Goal: Entertainment & Leisure: Browse casually

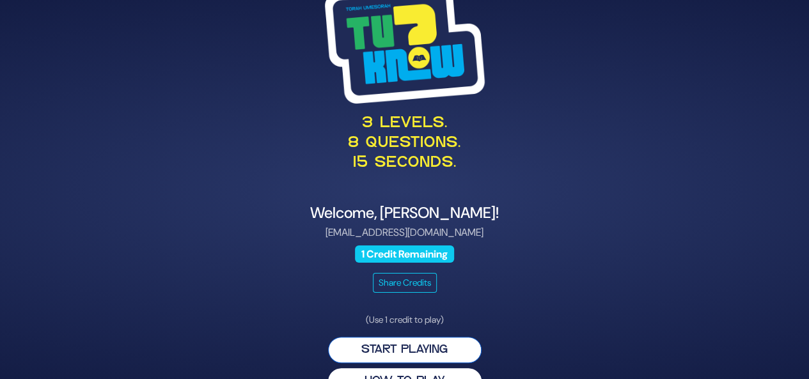
click at [425, 353] on button "Start Playing" at bounding box center [404, 350] width 153 height 26
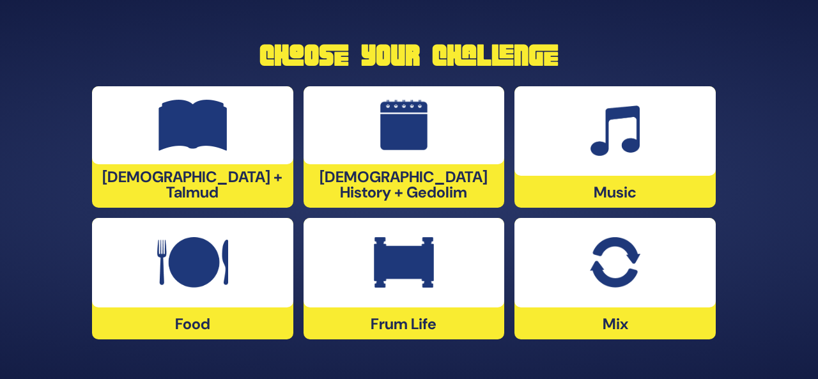
click at [162, 274] on img at bounding box center [192, 262] width 71 height 51
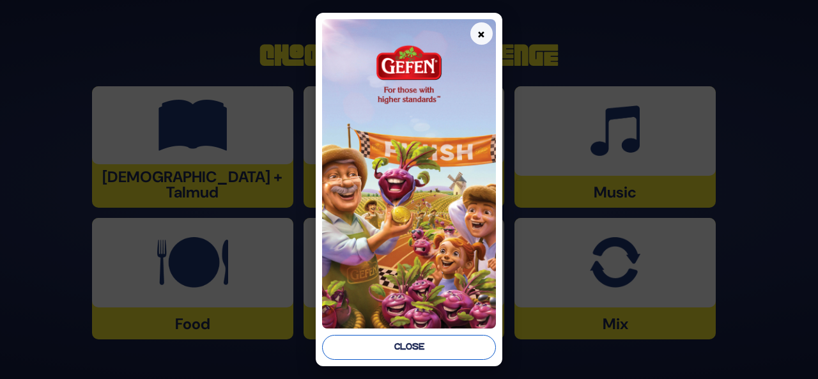
click at [405, 347] on button "Close" at bounding box center [409, 347] width 174 height 25
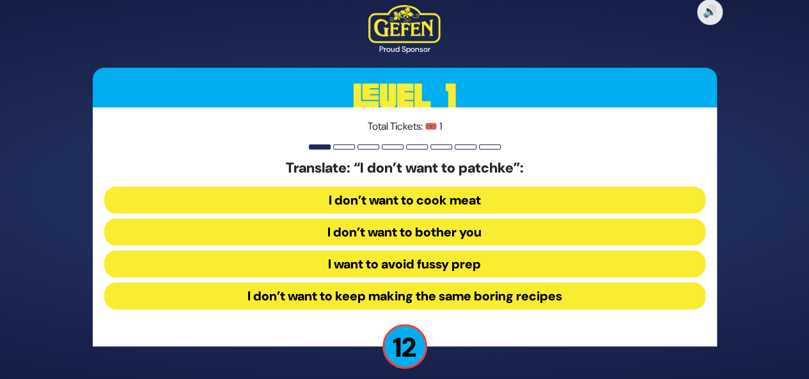
click at [428, 262] on button "I want to avoid fussy prep" at bounding box center [404, 264] width 601 height 27
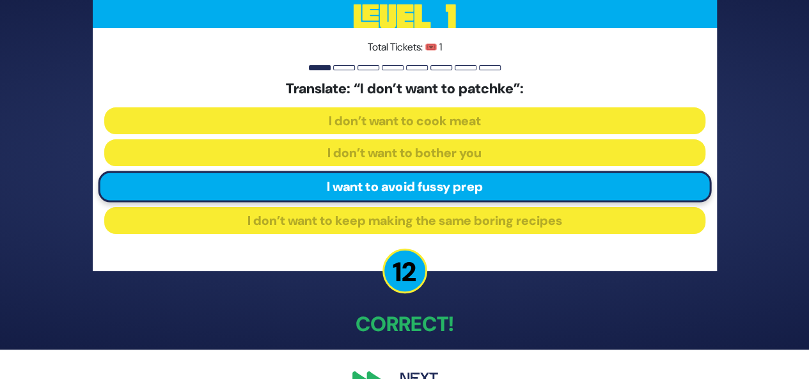
scroll to position [60, 0]
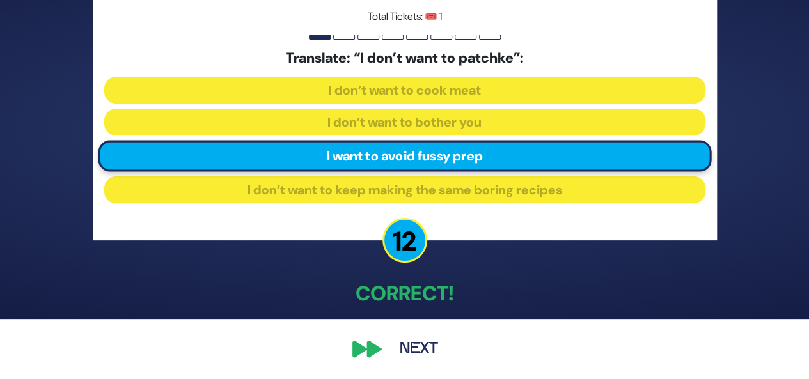
click at [415, 343] on button "Next" at bounding box center [419, 348] width 74 height 29
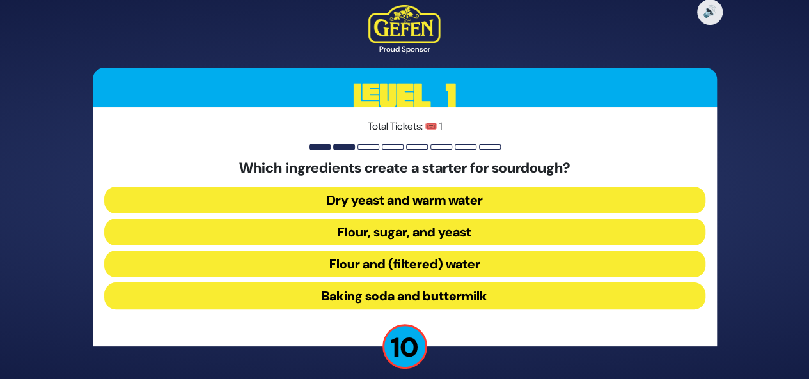
click at [423, 267] on button "Flour and (filtered) water" at bounding box center [404, 264] width 601 height 27
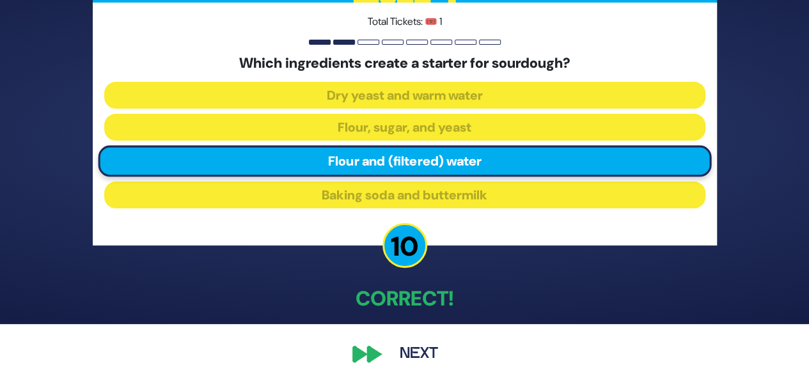
scroll to position [60, 0]
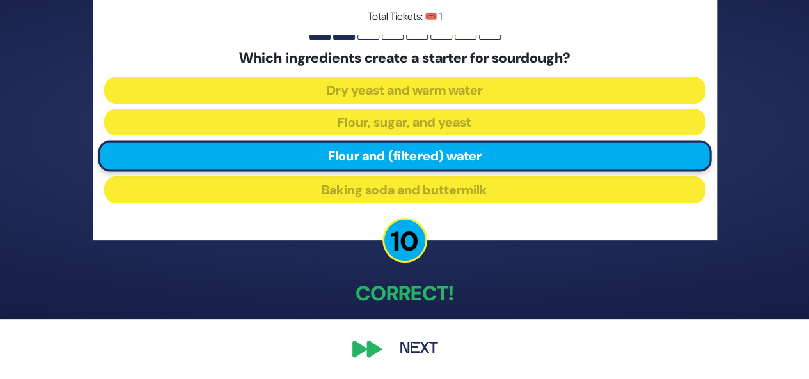
click at [412, 354] on button "Next" at bounding box center [419, 348] width 74 height 29
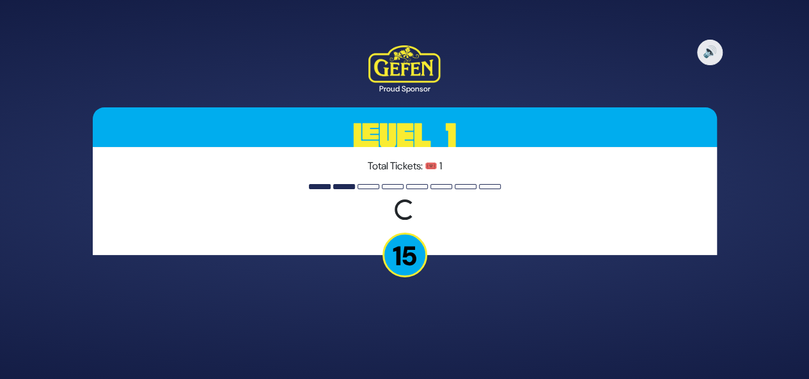
scroll to position [0, 0]
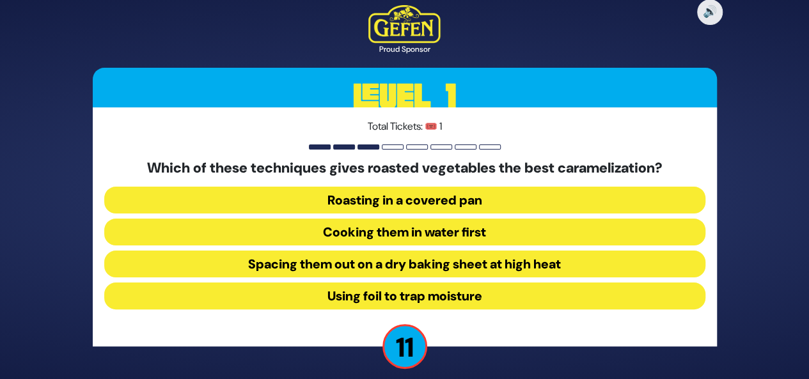
click at [416, 267] on button "Spacing them out on a dry baking sheet at high heat" at bounding box center [404, 264] width 601 height 27
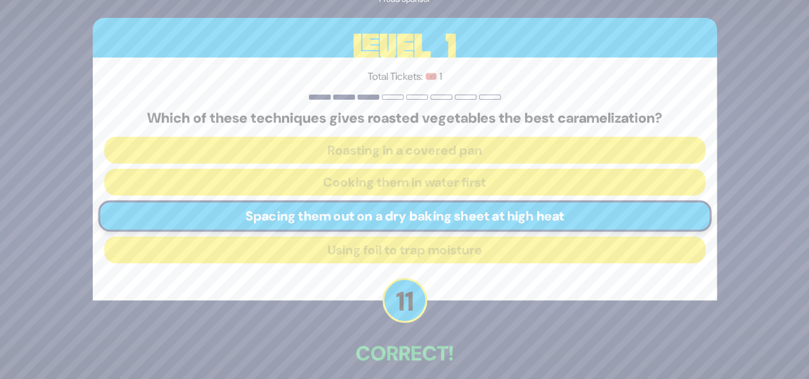
scroll to position [60, 0]
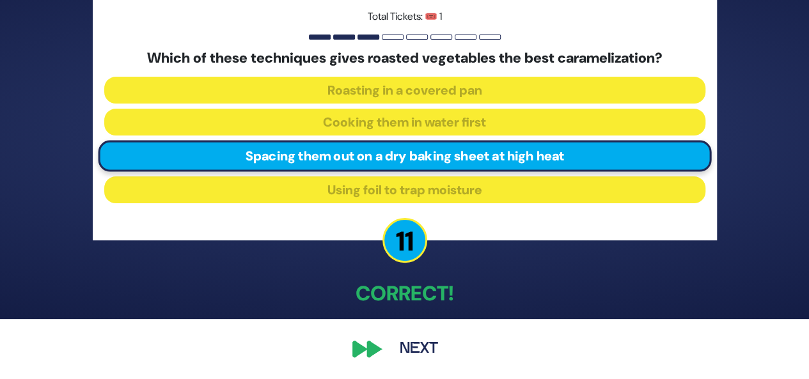
click at [426, 349] on button "Next" at bounding box center [419, 348] width 74 height 29
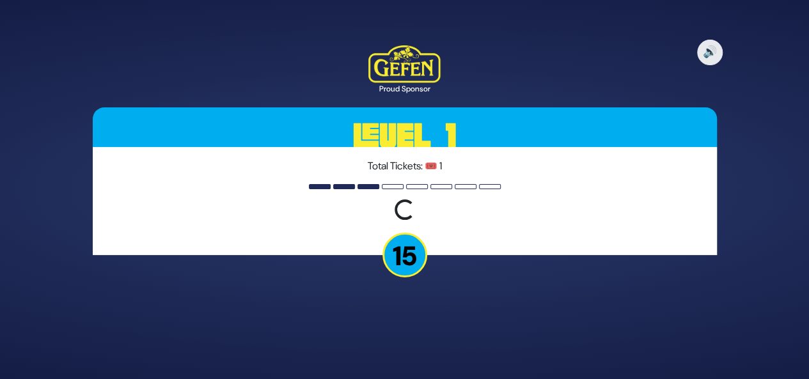
scroll to position [0, 0]
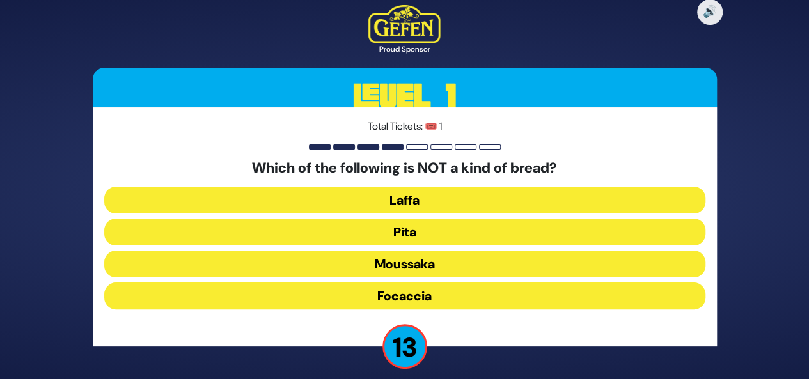
click at [437, 271] on button "Moussaka" at bounding box center [404, 264] width 601 height 27
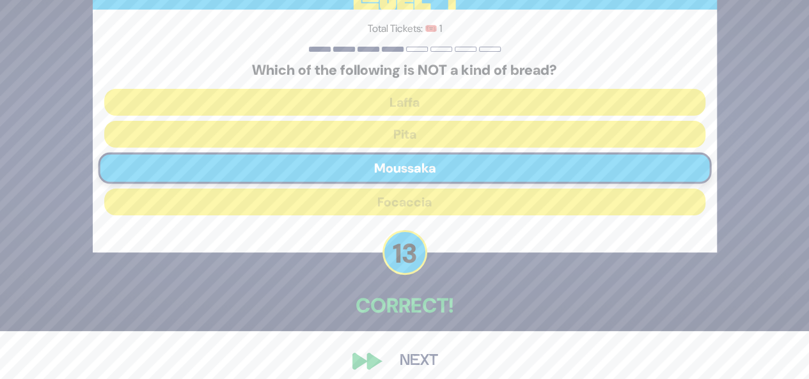
scroll to position [60, 0]
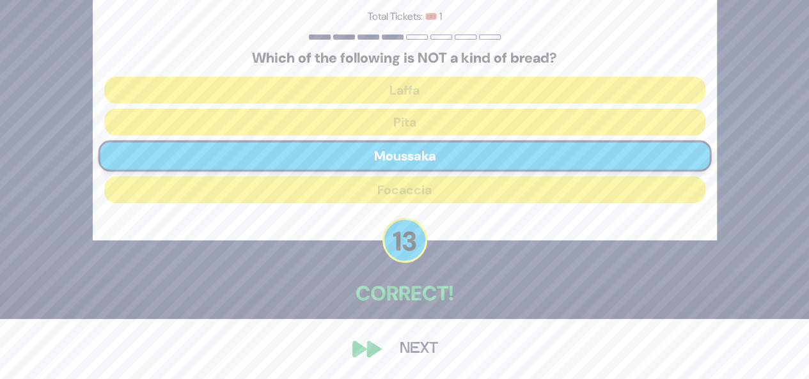
click at [416, 345] on button "Next" at bounding box center [419, 348] width 74 height 29
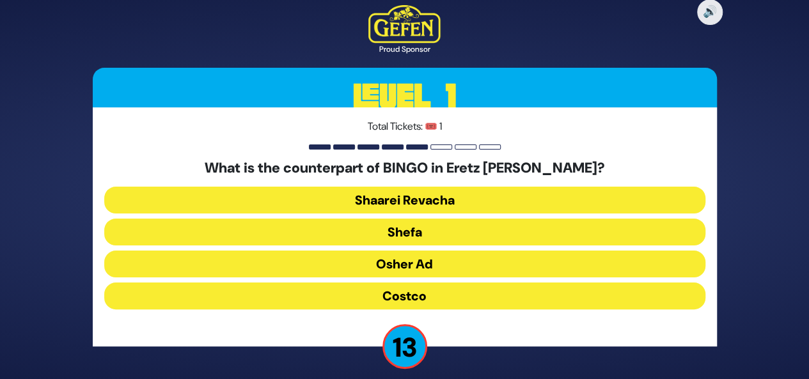
click at [453, 267] on button "Osher Ad" at bounding box center [404, 264] width 601 height 27
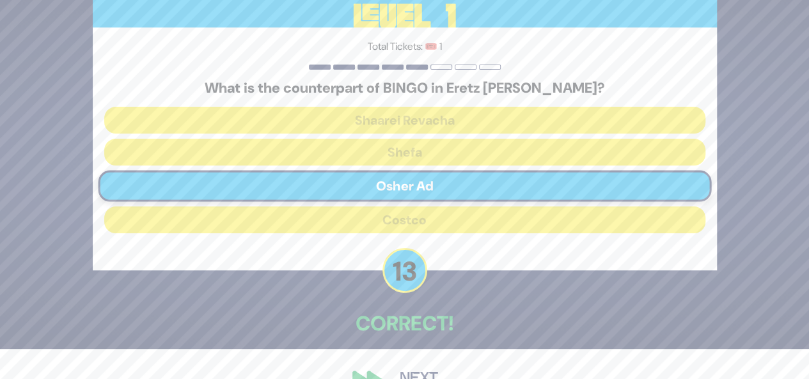
scroll to position [60, 0]
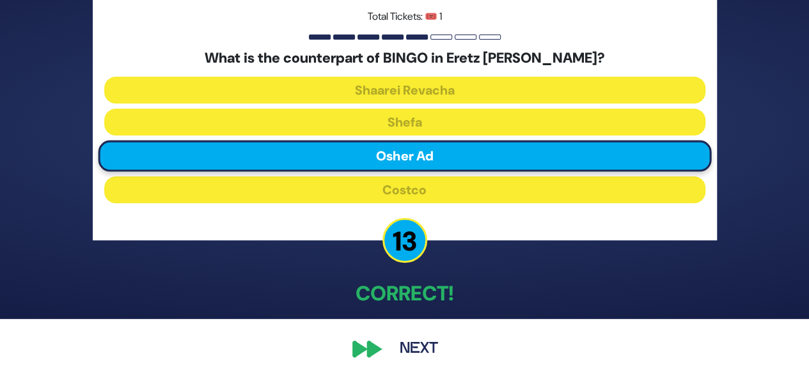
click at [421, 345] on button "Next" at bounding box center [419, 348] width 74 height 29
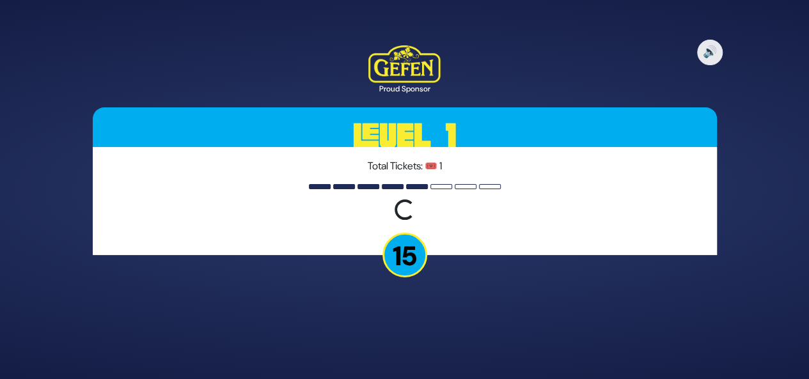
scroll to position [0, 0]
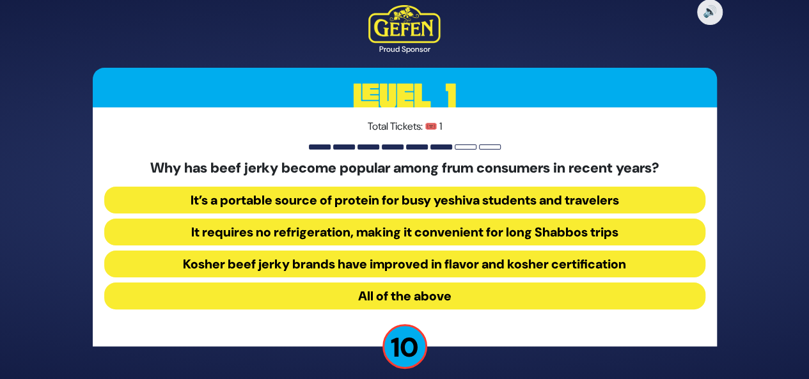
click at [444, 288] on button "All of the above" at bounding box center [404, 296] width 601 height 27
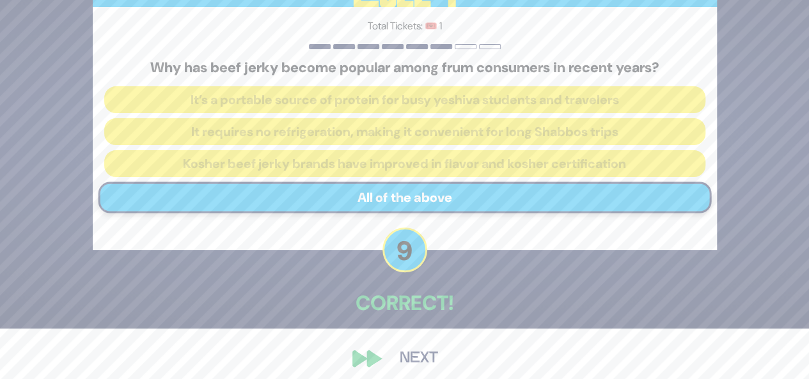
scroll to position [60, 0]
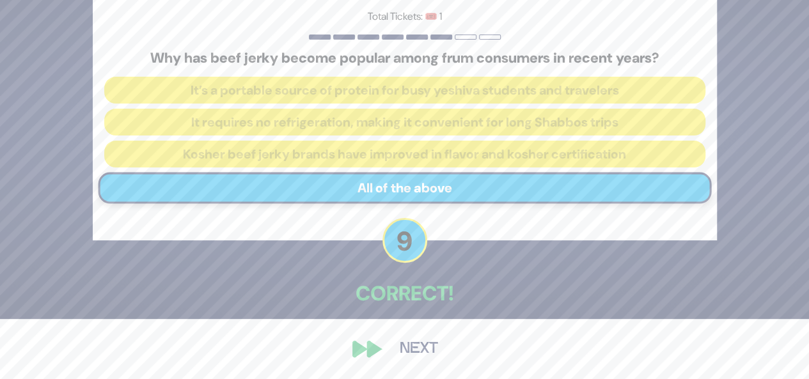
click at [419, 346] on button "Next" at bounding box center [419, 348] width 74 height 29
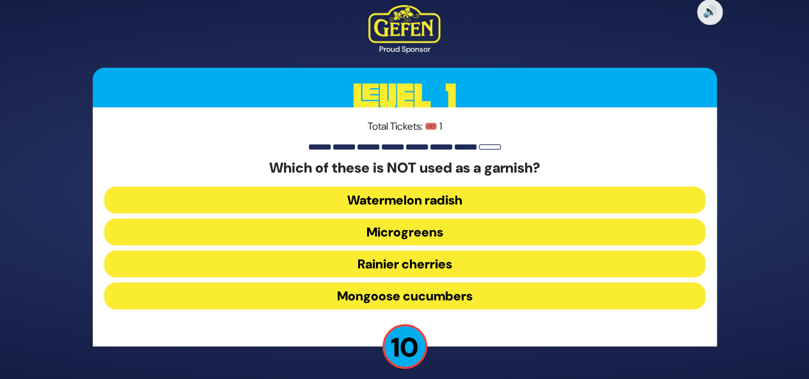
click at [432, 269] on button "Rainier cherries" at bounding box center [404, 264] width 601 height 27
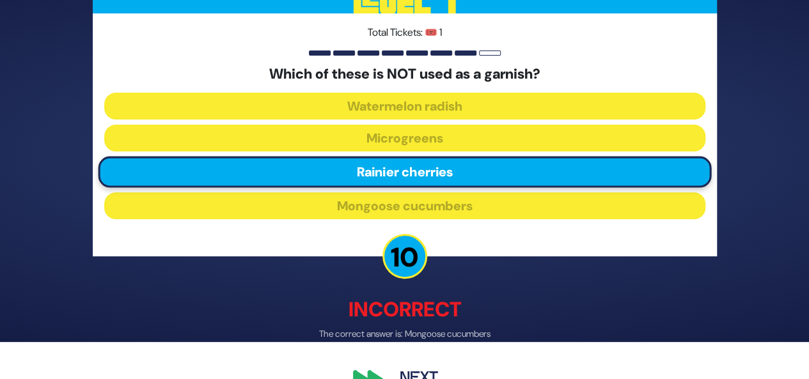
scroll to position [66, 0]
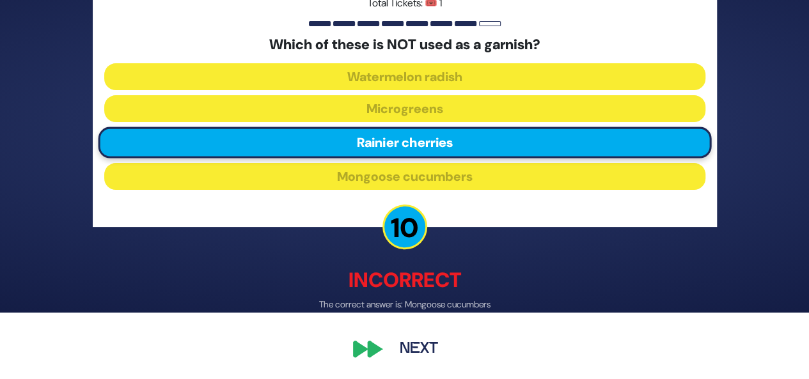
click at [418, 345] on button "Next" at bounding box center [419, 349] width 74 height 29
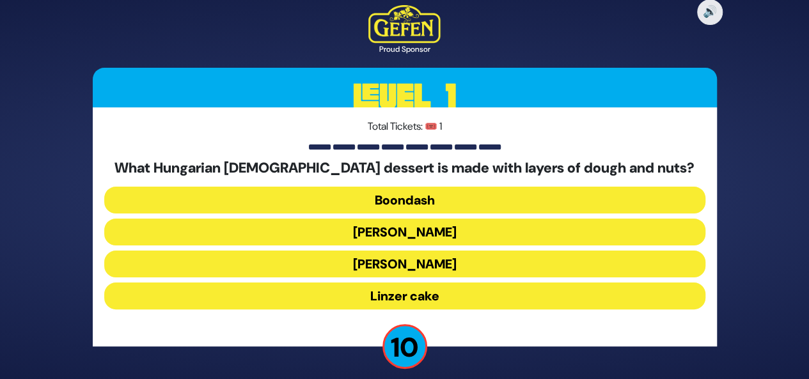
click at [448, 264] on button "[PERSON_NAME]" at bounding box center [404, 264] width 601 height 27
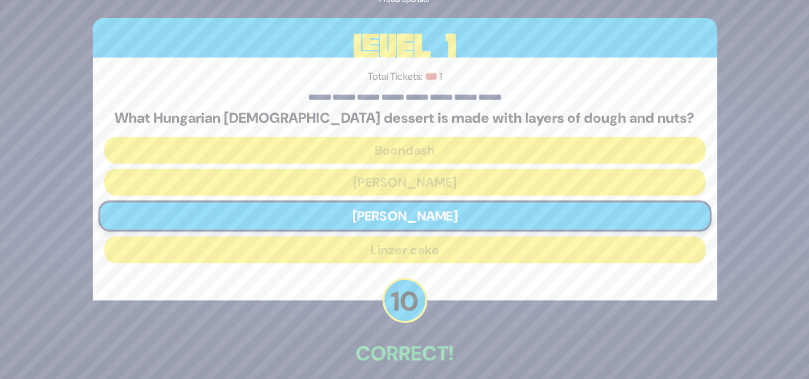
scroll to position [60, 0]
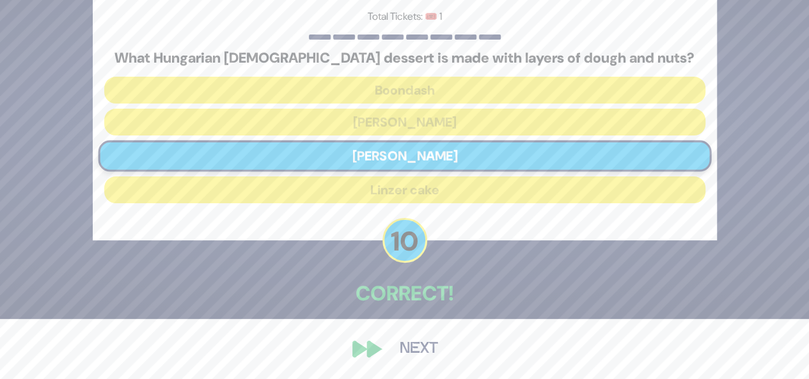
click at [407, 351] on button "Next" at bounding box center [419, 348] width 74 height 29
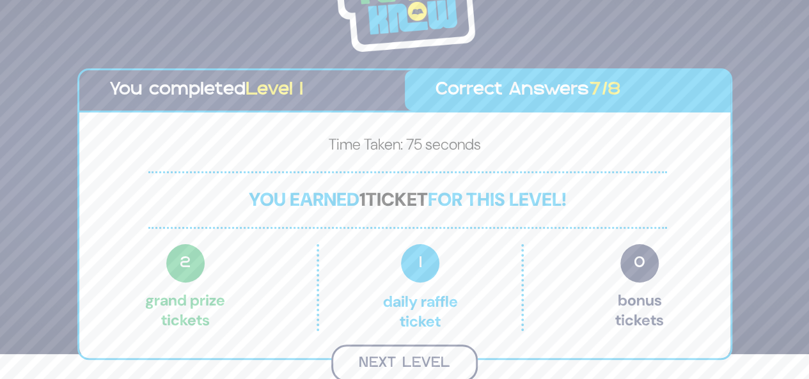
scroll to position [23, 0]
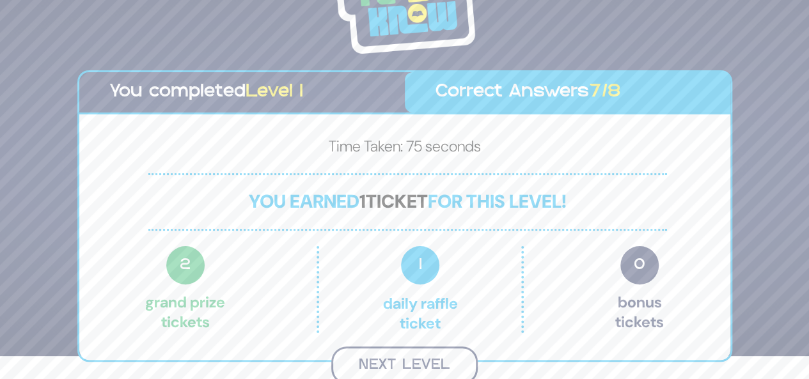
click at [418, 361] on button "Next Level" at bounding box center [404, 366] width 146 height 38
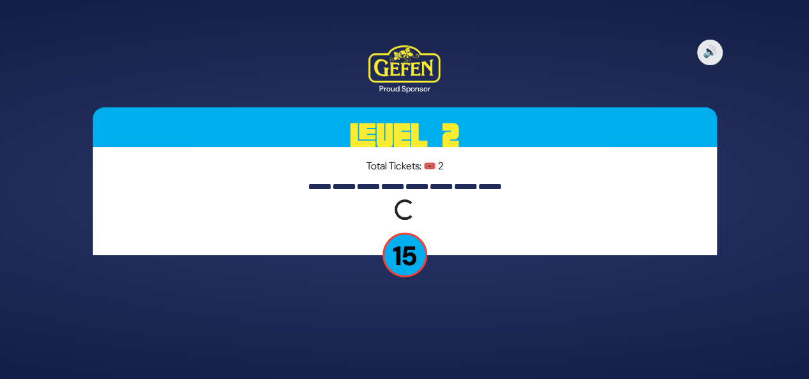
scroll to position [0, 0]
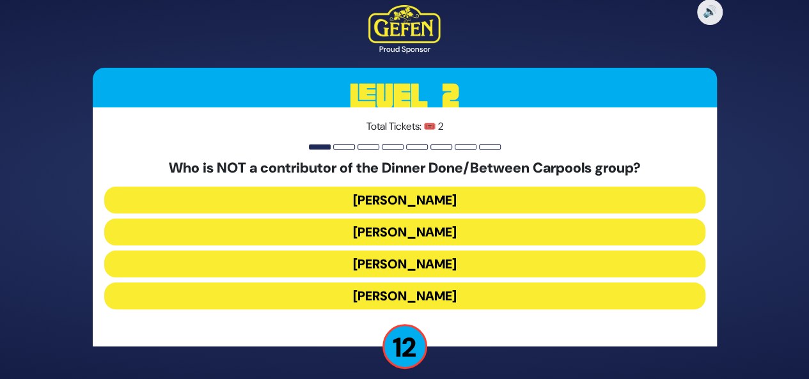
click at [424, 293] on button "[PERSON_NAME]" at bounding box center [404, 296] width 601 height 27
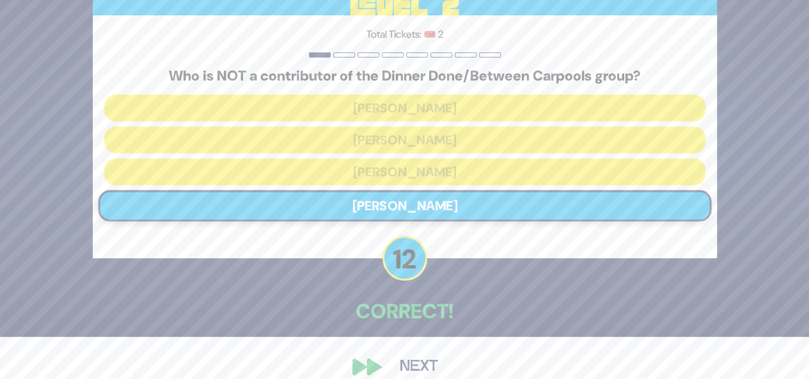
scroll to position [60, 0]
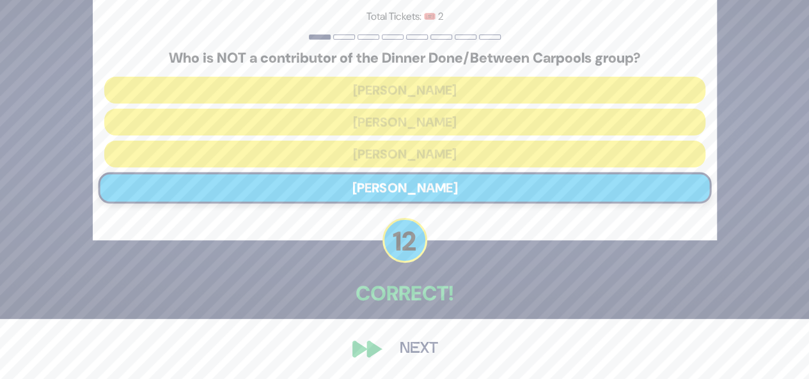
click at [418, 349] on button "Next" at bounding box center [419, 348] width 74 height 29
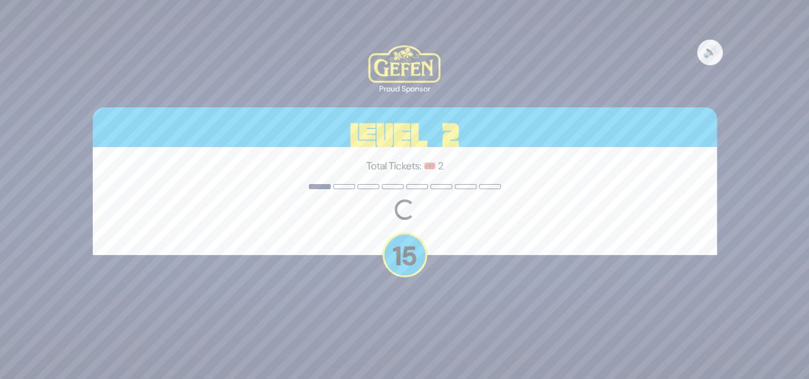
scroll to position [0, 0]
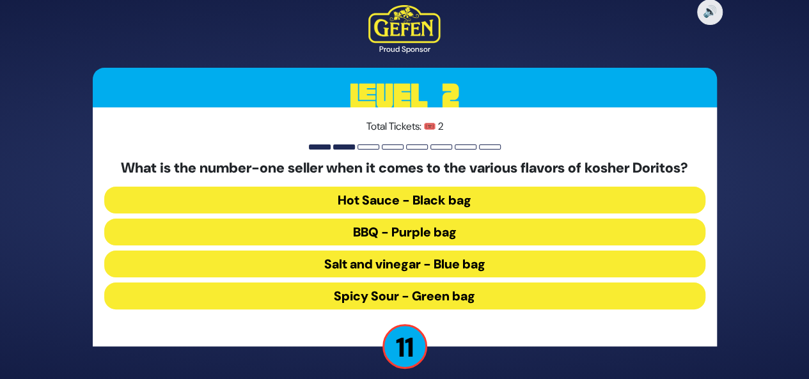
click at [434, 201] on button "Hot Sauce - Black bag" at bounding box center [404, 200] width 601 height 27
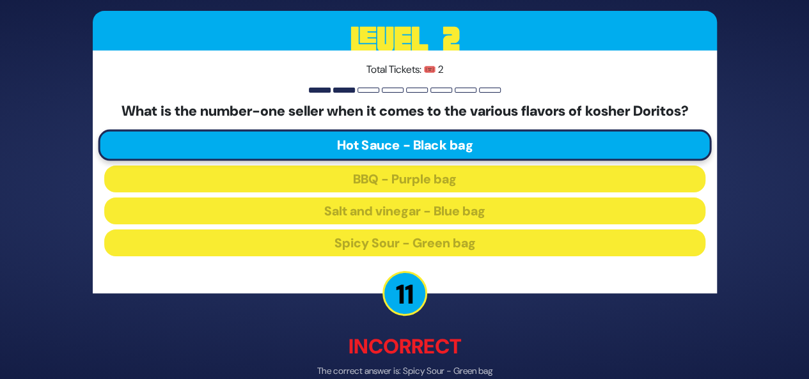
scroll to position [66, 0]
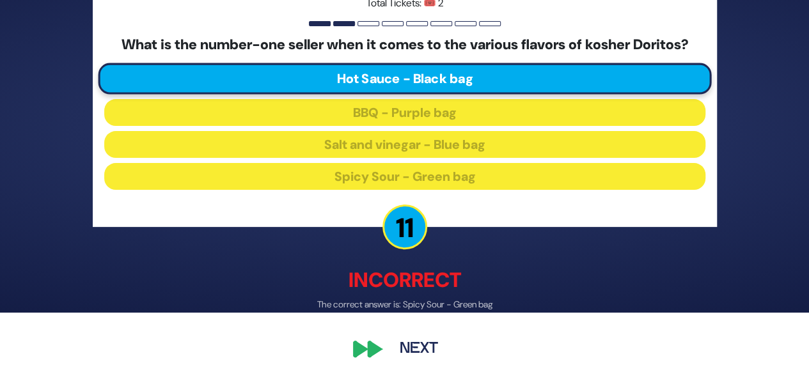
click at [419, 345] on button "Next" at bounding box center [419, 349] width 74 height 29
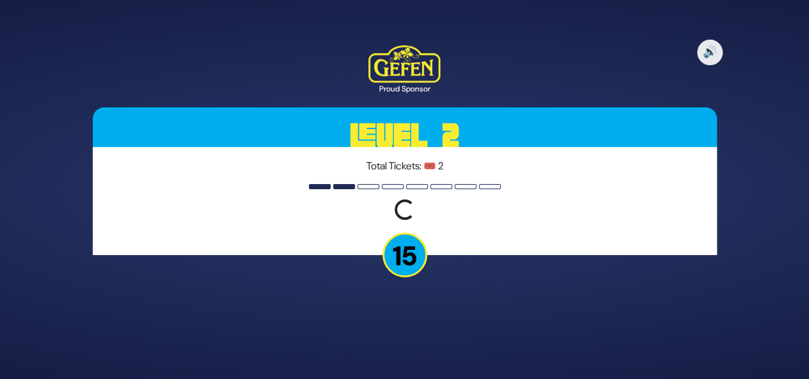
scroll to position [0, 0]
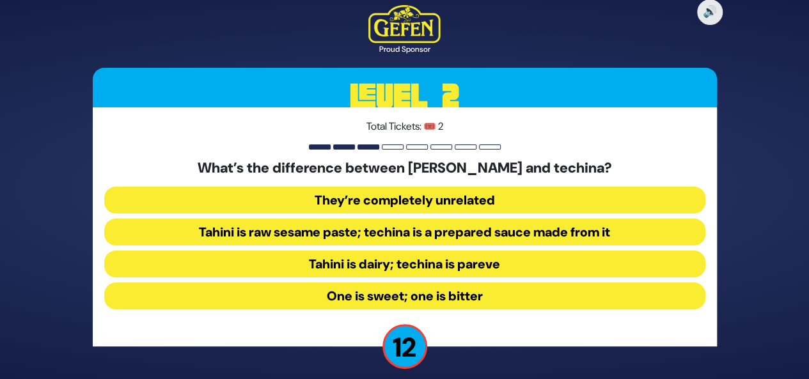
click at [455, 237] on button "Tahini is raw sesame paste; techina is a prepared sauce made from it" at bounding box center [404, 232] width 601 height 27
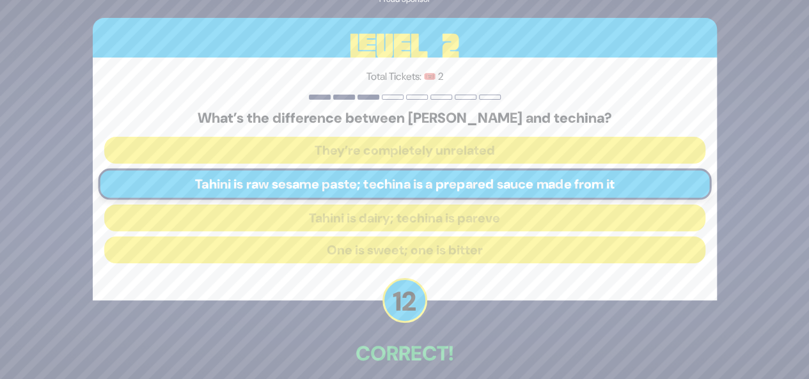
scroll to position [60, 0]
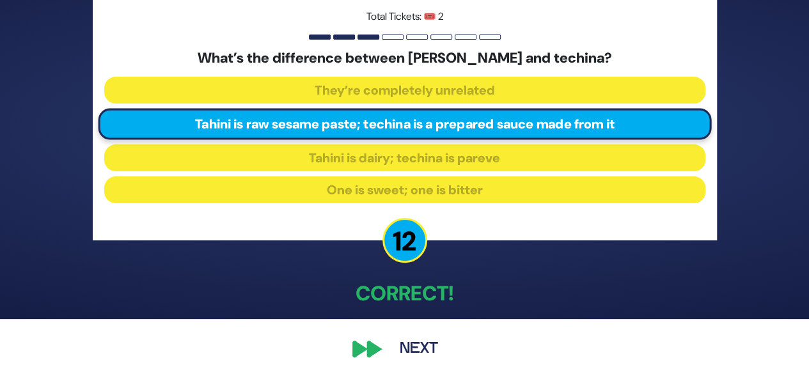
click at [407, 354] on button "Next" at bounding box center [419, 348] width 74 height 29
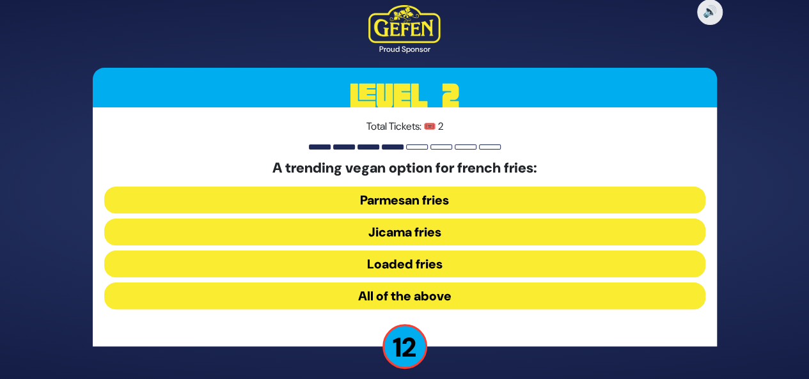
click at [428, 230] on button "Jicama fries" at bounding box center [404, 232] width 601 height 27
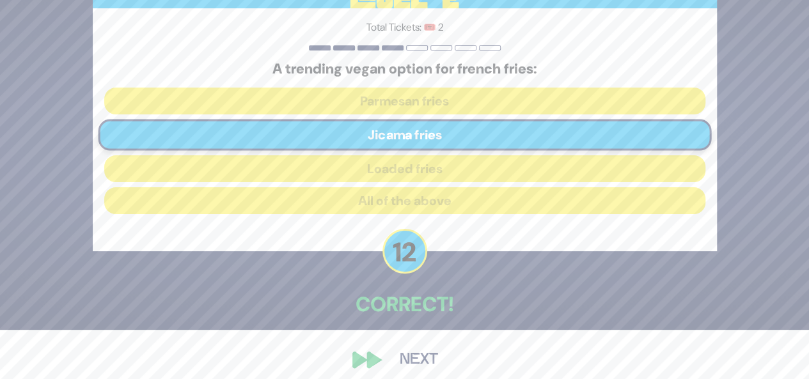
scroll to position [59, 0]
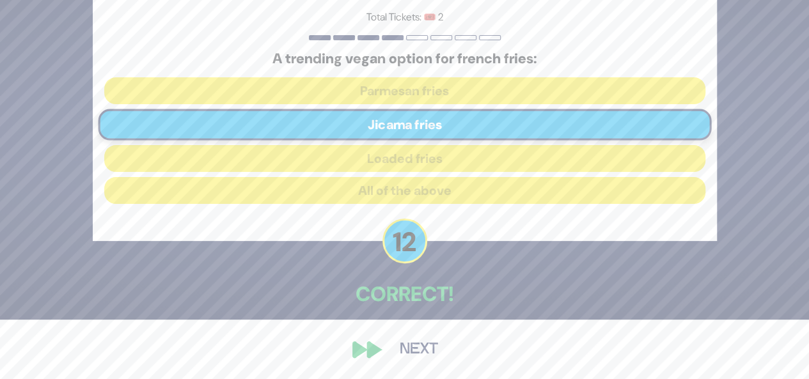
click at [414, 349] on button "Next" at bounding box center [419, 349] width 74 height 29
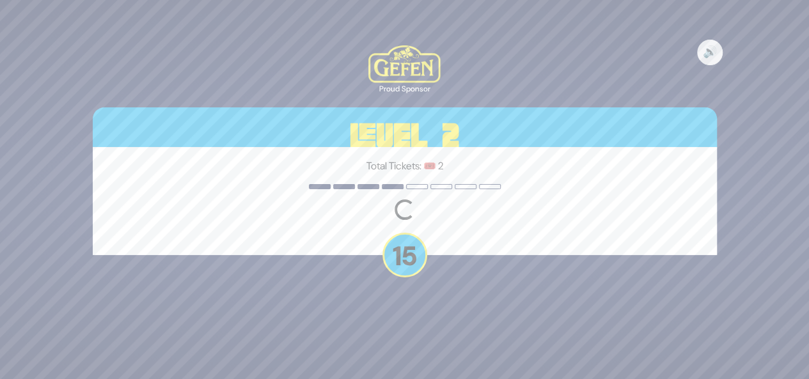
scroll to position [0, 0]
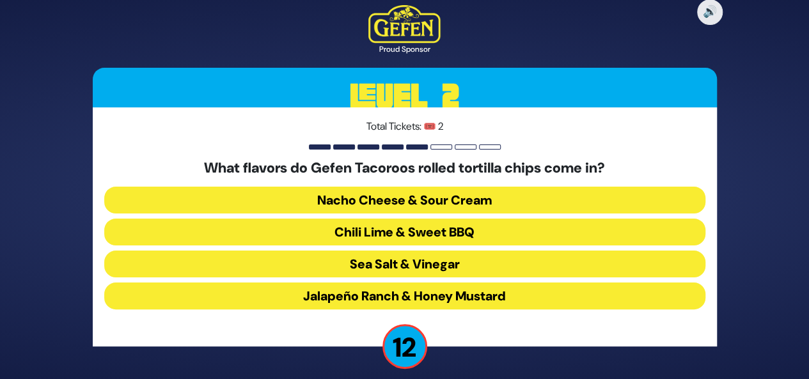
click at [444, 231] on button "Chili Lime & Sweet BBQ" at bounding box center [404, 232] width 601 height 27
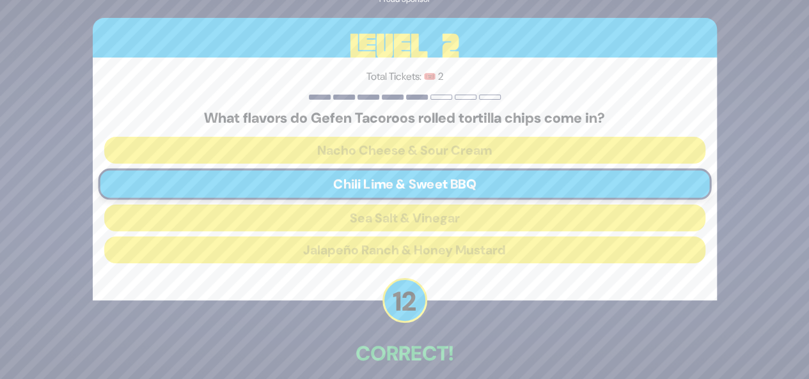
scroll to position [60, 0]
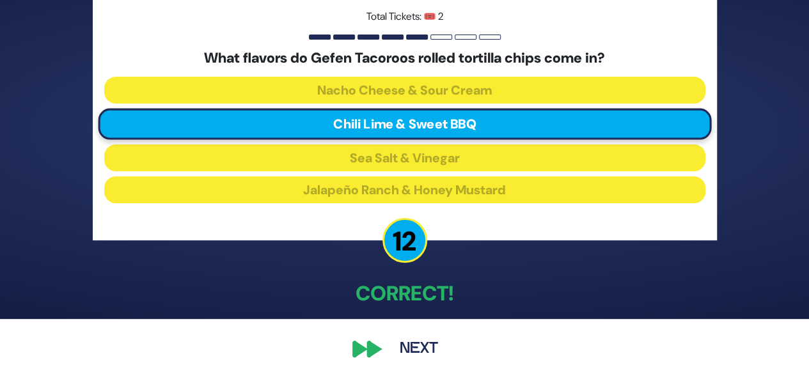
click at [418, 351] on button "Next" at bounding box center [419, 348] width 74 height 29
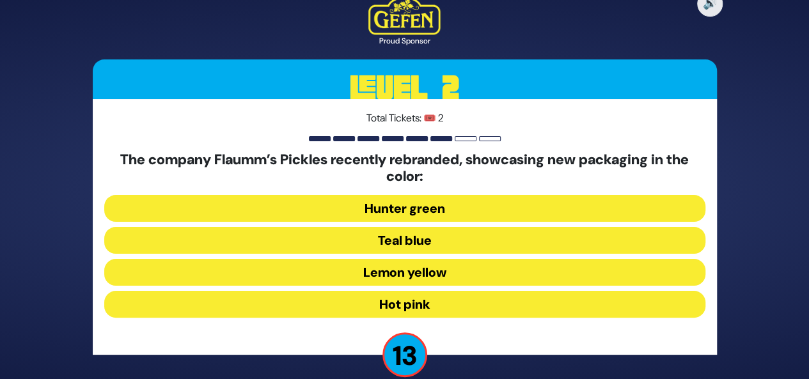
click at [434, 309] on button "Hot pink" at bounding box center [404, 304] width 601 height 27
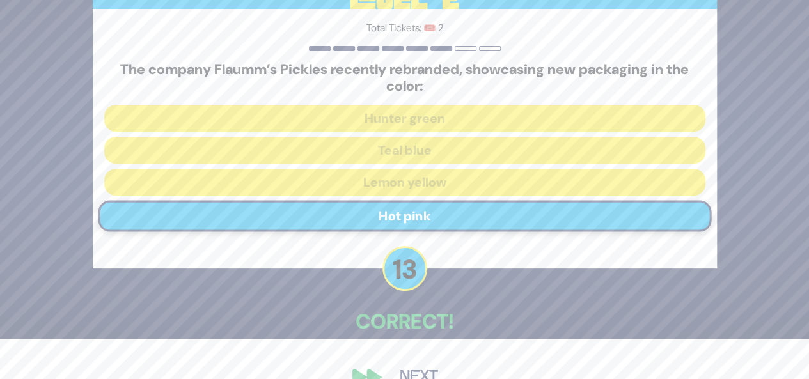
scroll to position [68, 0]
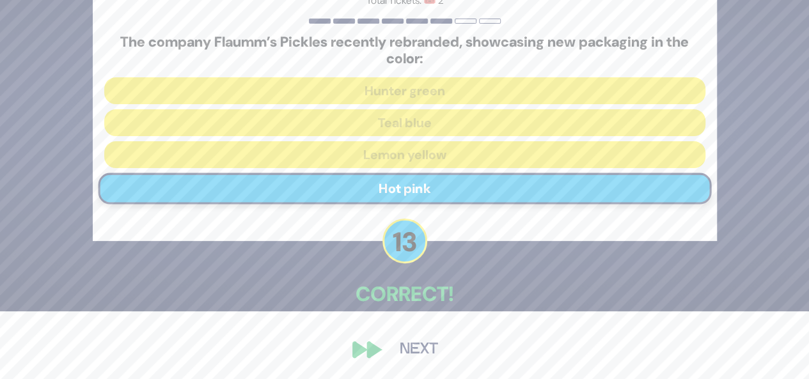
click at [410, 351] on button "Next" at bounding box center [419, 349] width 74 height 29
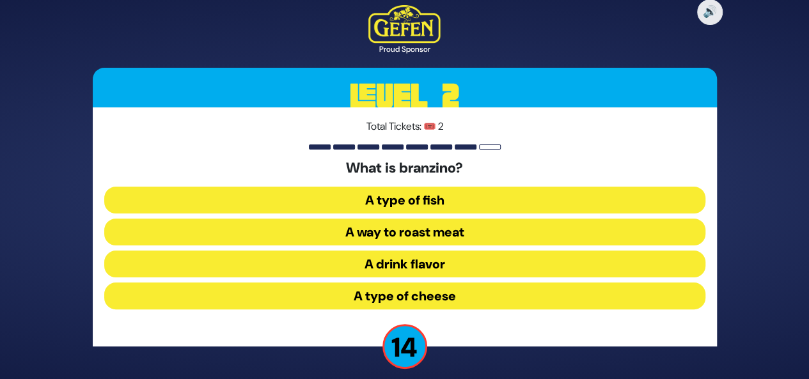
click at [439, 202] on button "A type of fish" at bounding box center [404, 200] width 601 height 27
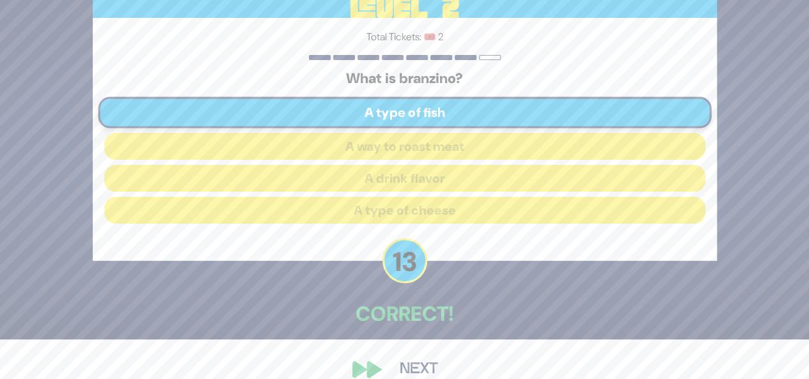
scroll to position [60, 0]
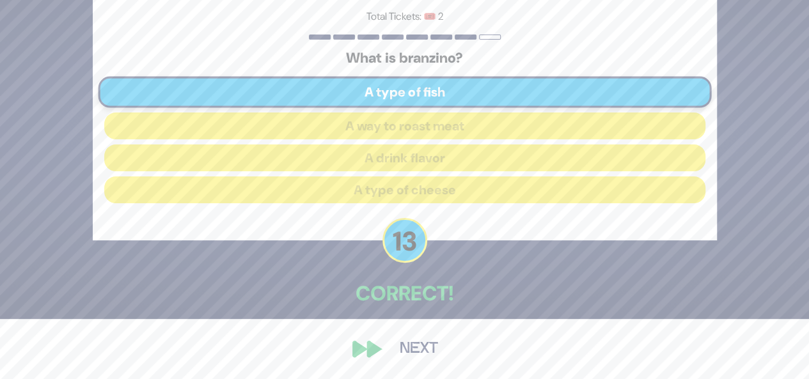
click at [419, 353] on button "Next" at bounding box center [419, 348] width 74 height 29
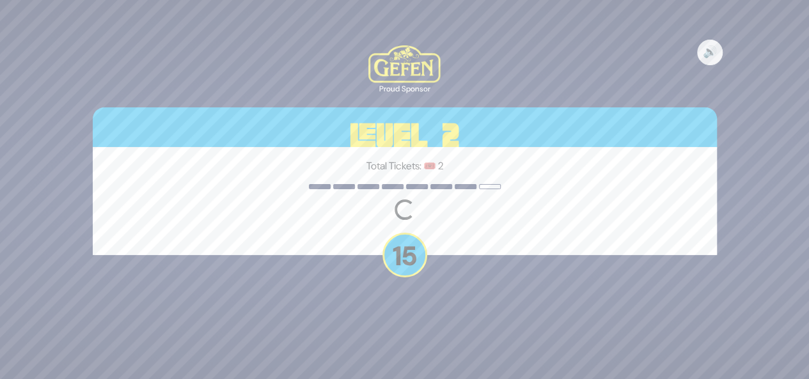
scroll to position [0, 0]
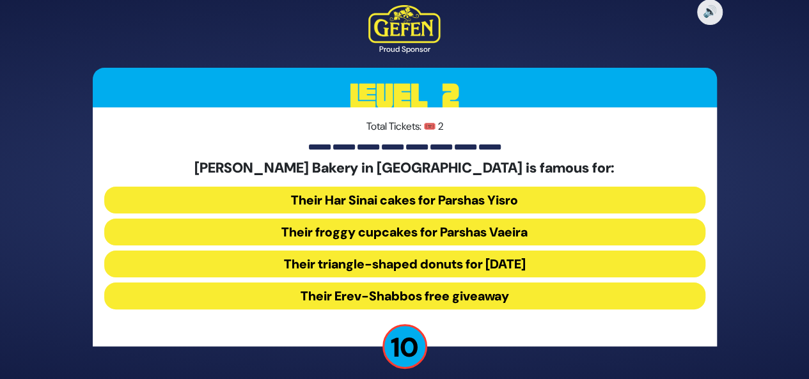
click at [454, 230] on button "Their froggy cupcakes for Parshas Vaeira" at bounding box center [404, 232] width 601 height 27
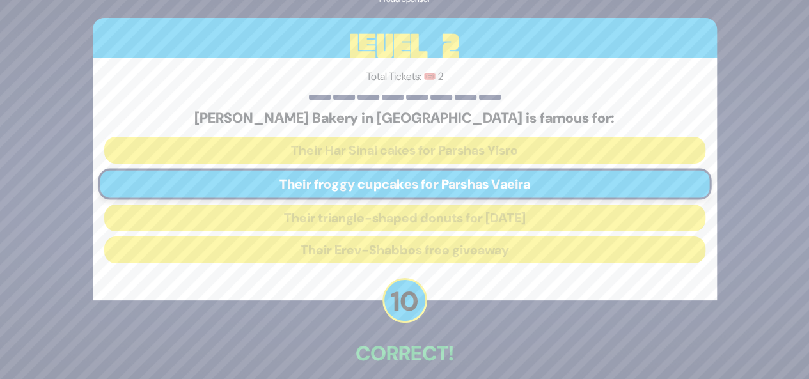
scroll to position [60, 0]
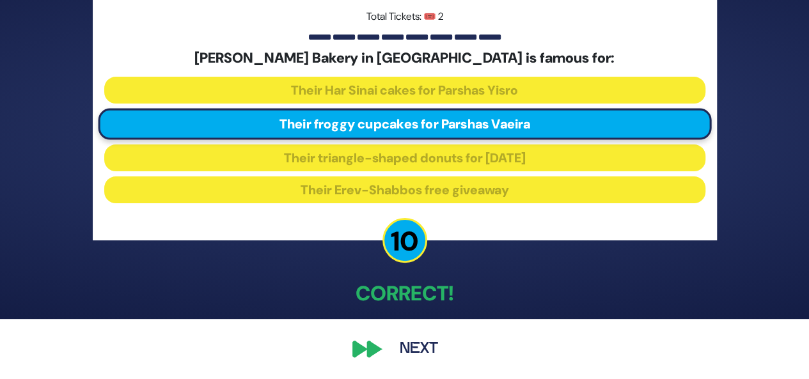
click at [418, 345] on button "Next" at bounding box center [419, 348] width 74 height 29
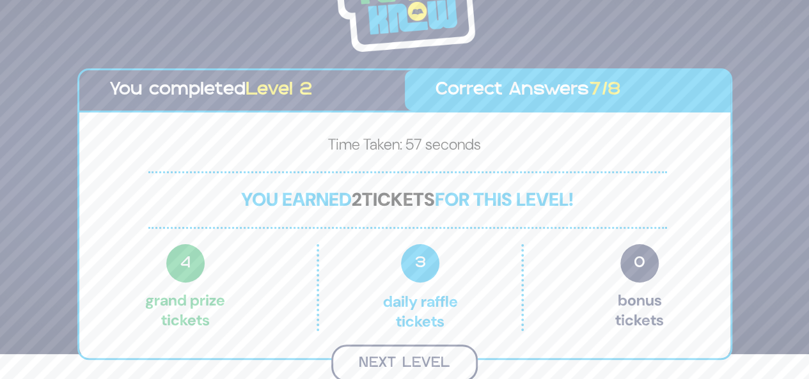
scroll to position [23, 0]
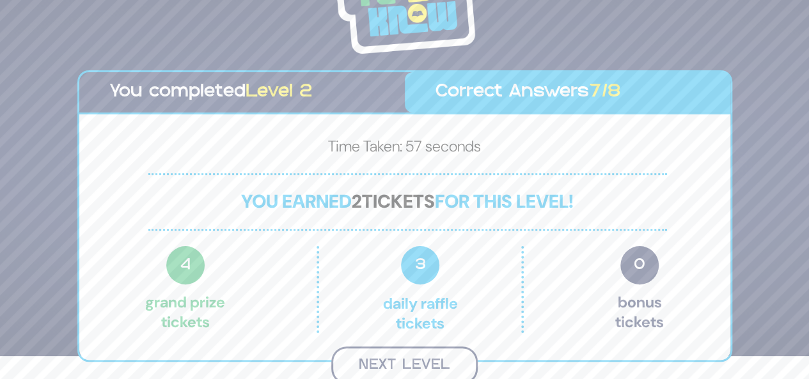
click at [419, 361] on button "Next Level" at bounding box center [404, 366] width 146 height 38
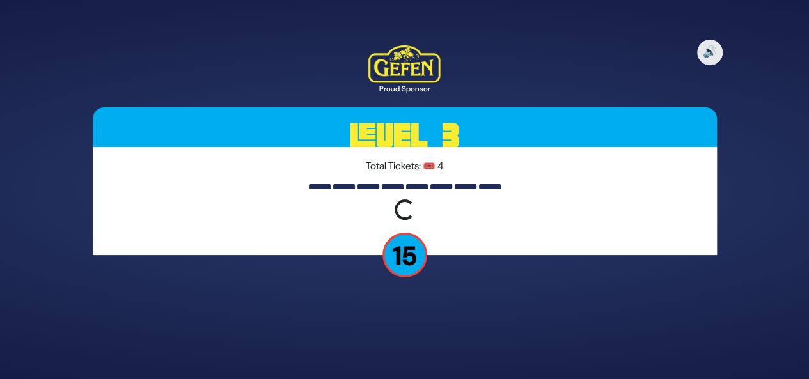
scroll to position [0, 0]
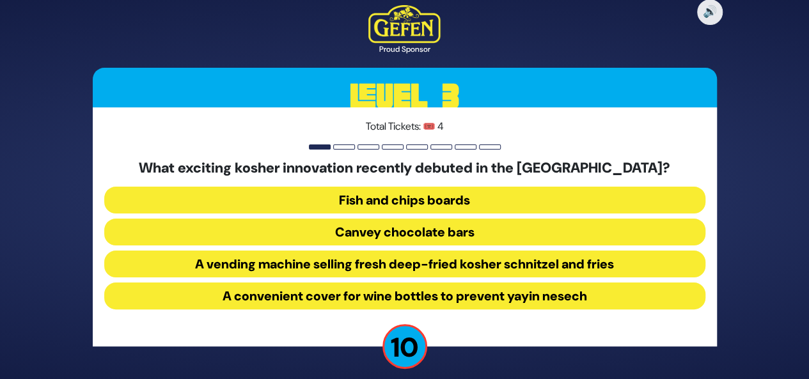
click at [444, 263] on button "A vending machine selling fresh deep-fried kosher schnitzel and fries" at bounding box center [404, 264] width 601 height 27
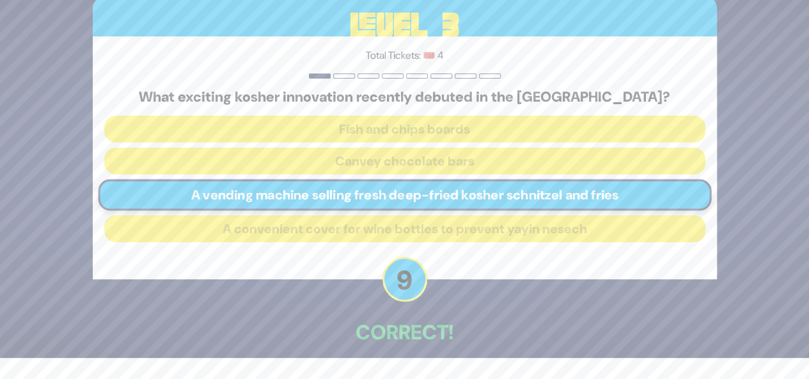
scroll to position [60, 0]
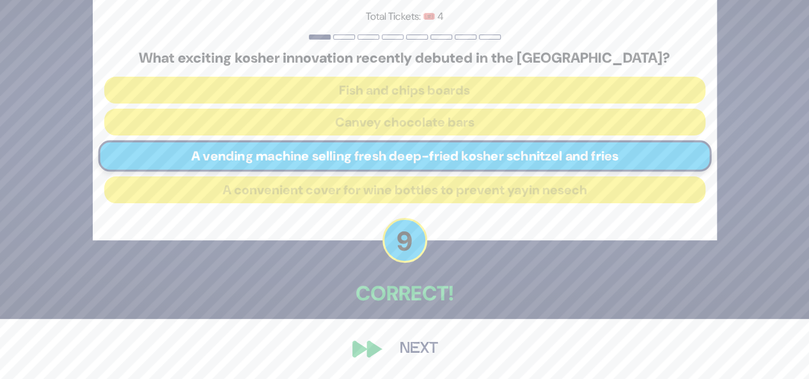
click at [421, 348] on button "Next" at bounding box center [419, 348] width 74 height 29
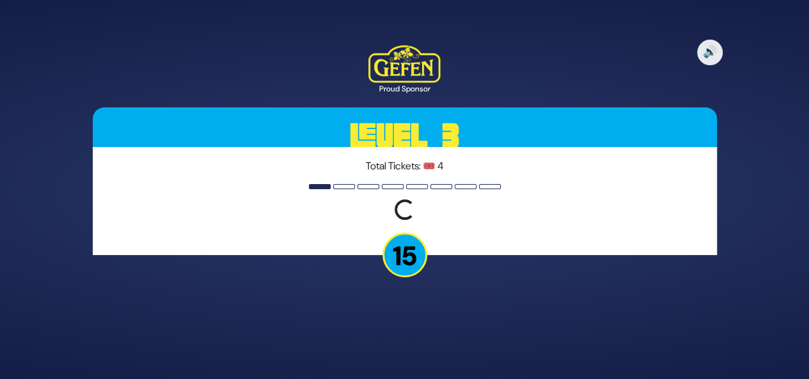
scroll to position [0, 0]
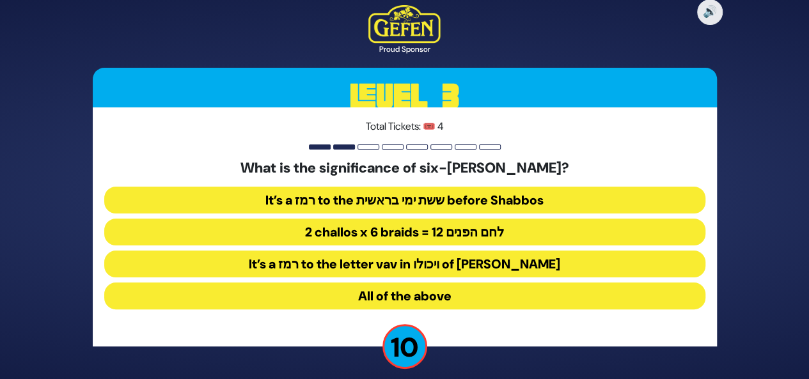
click at [432, 291] on button "All of the above" at bounding box center [404, 296] width 601 height 27
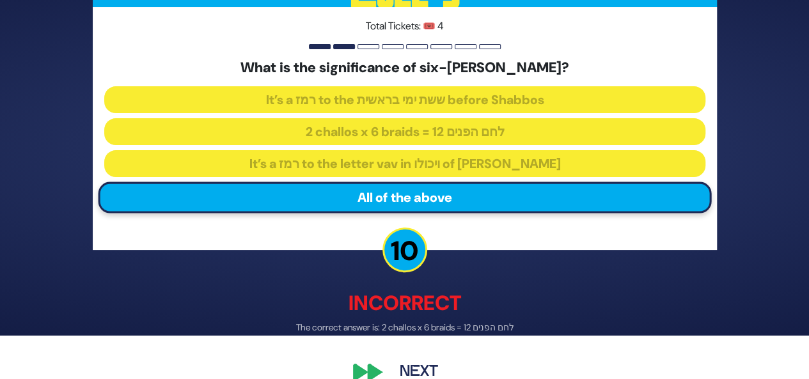
scroll to position [66, 0]
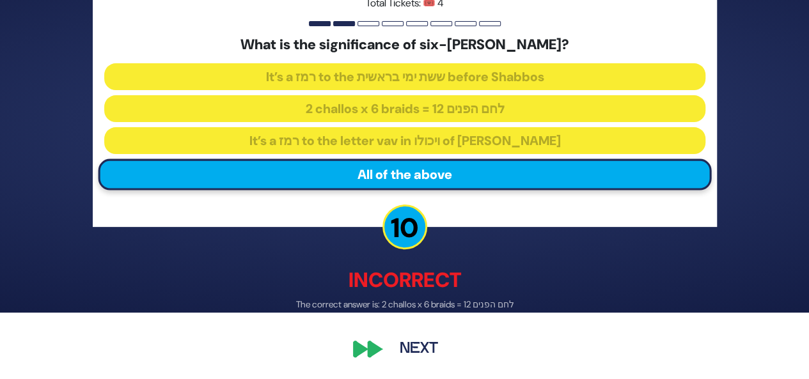
click at [415, 351] on button "Next" at bounding box center [419, 349] width 74 height 29
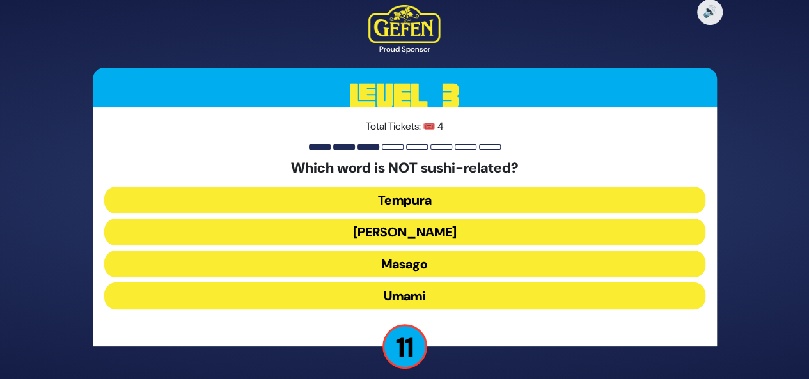
click at [443, 295] on button "Umami" at bounding box center [404, 296] width 601 height 27
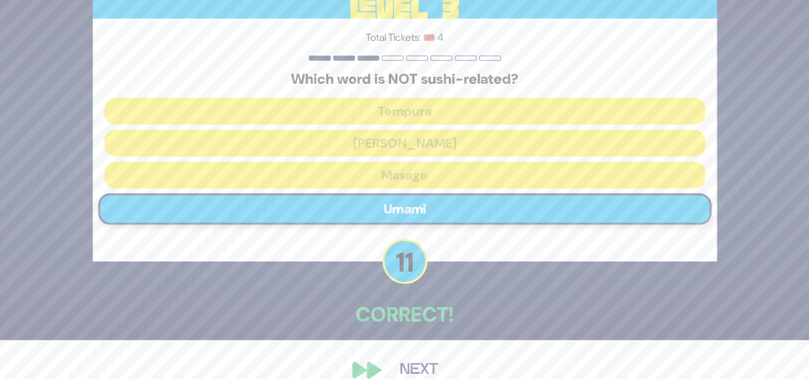
scroll to position [60, 0]
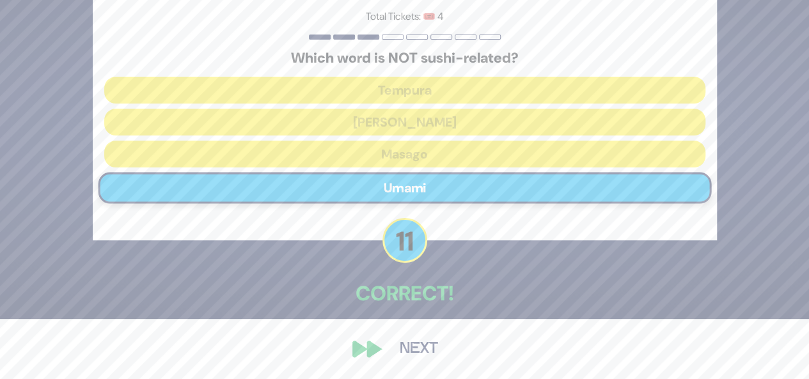
click at [411, 356] on button "Next" at bounding box center [419, 348] width 74 height 29
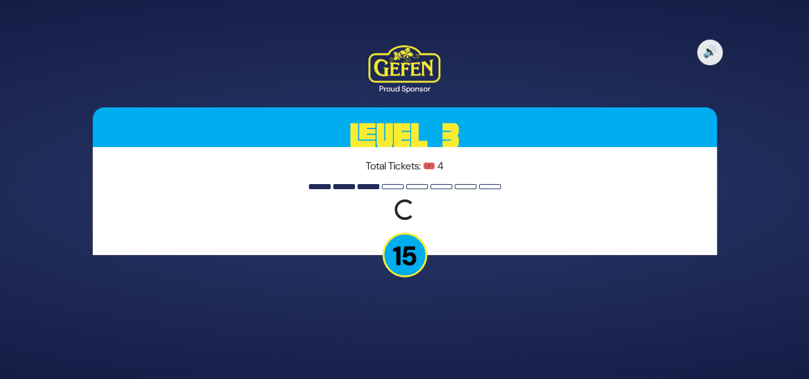
scroll to position [0, 0]
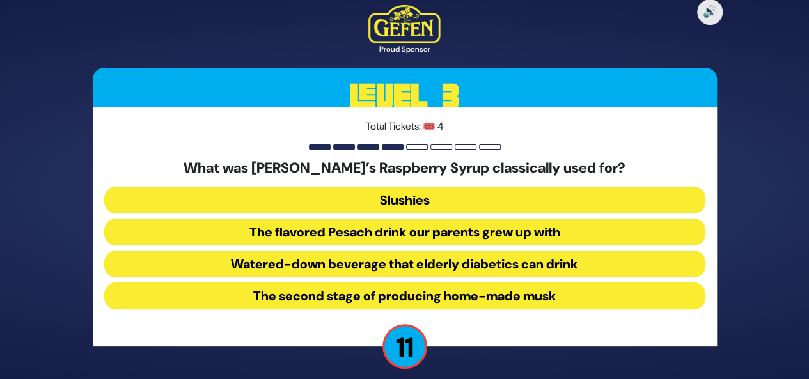
click at [462, 231] on button "The flavored Pesach drink our parents grew up with" at bounding box center [404, 232] width 601 height 27
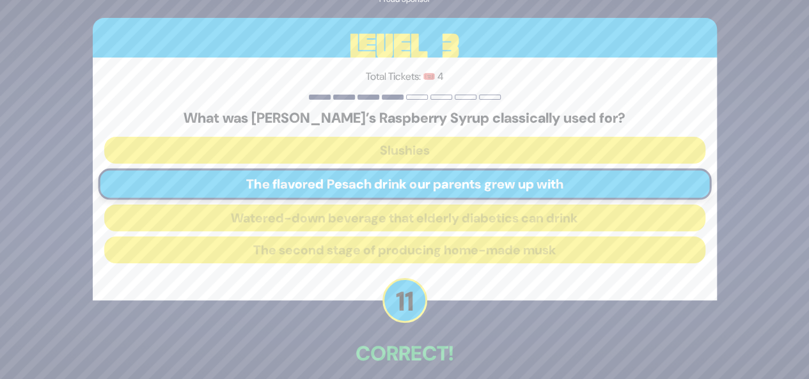
scroll to position [60, 0]
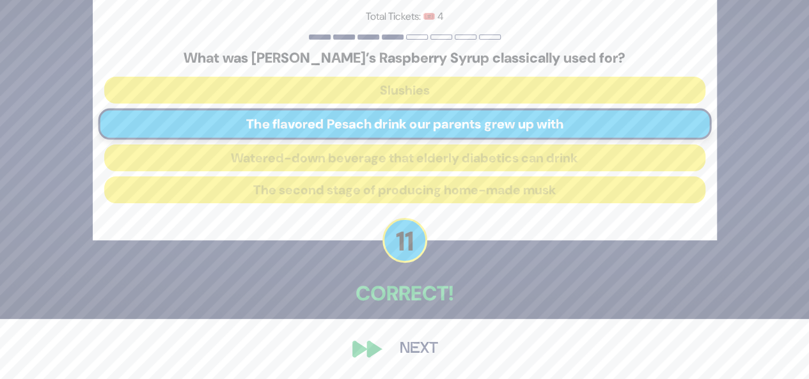
click at [413, 350] on button "Next" at bounding box center [419, 348] width 74 height 29
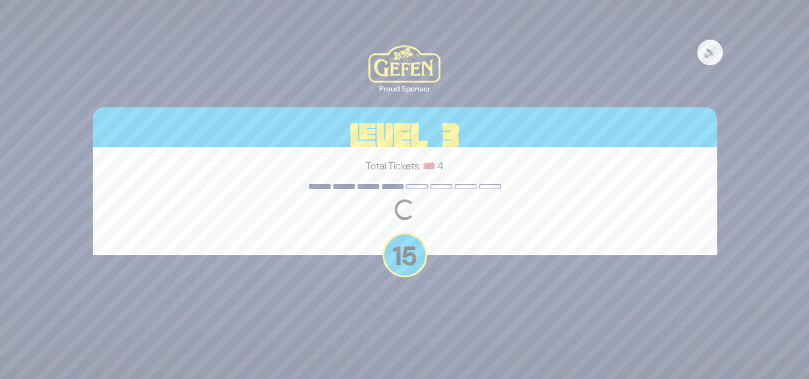
scroll to position [0, 0]
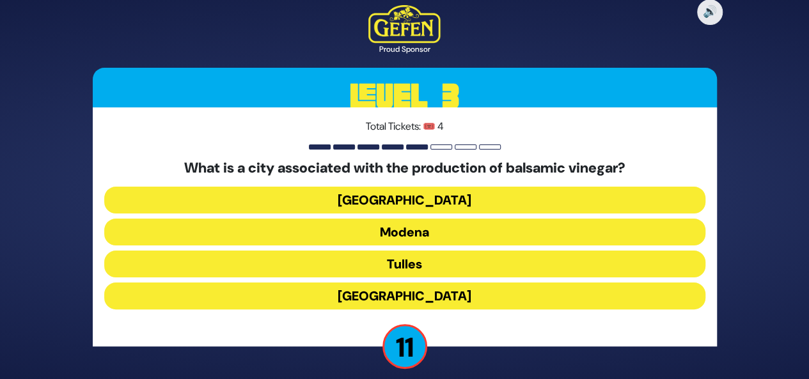
click at [455, 199] on button "[GEOGRAPHIC_DATA]" at bounding box center [404, 200] width 601 height 27
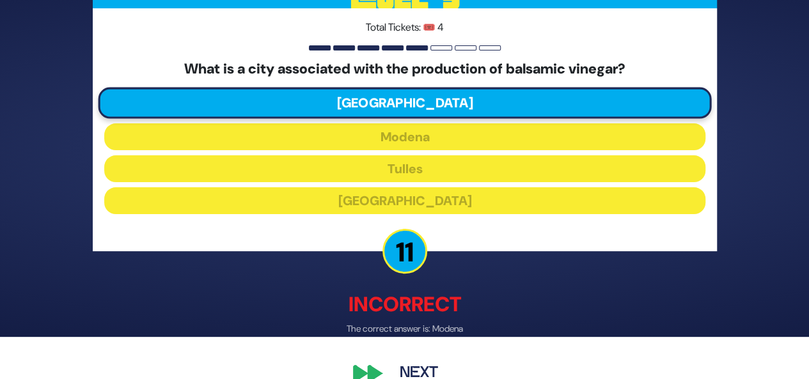
scroll to position [66, 0]
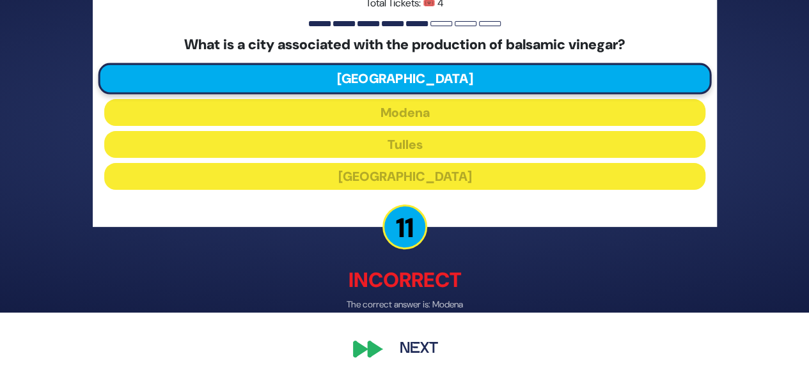
click at [418, 352] on button "Next" at bounding box center [419, 349] width 74 height 29
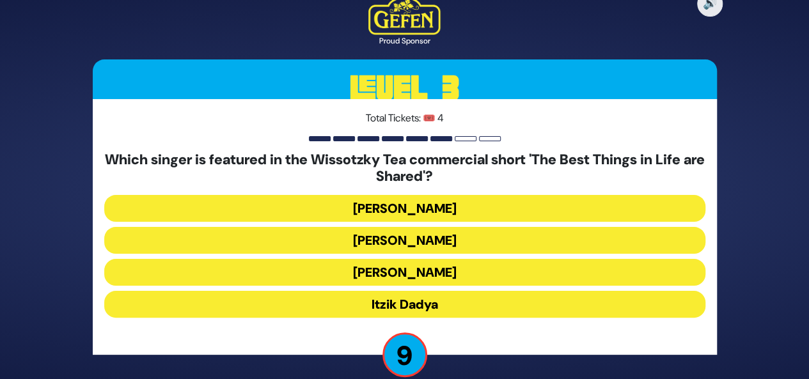
click at [471, 200] on button "[PERSON_NAME]" at bounding box center [404, 208] width 601 height 27
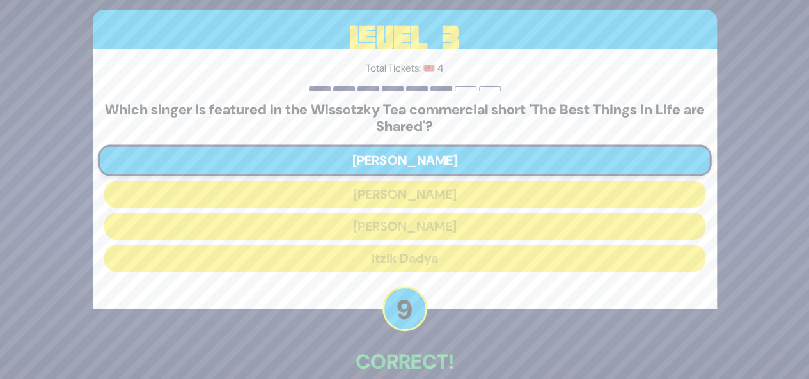
scroll to position [68, 0]
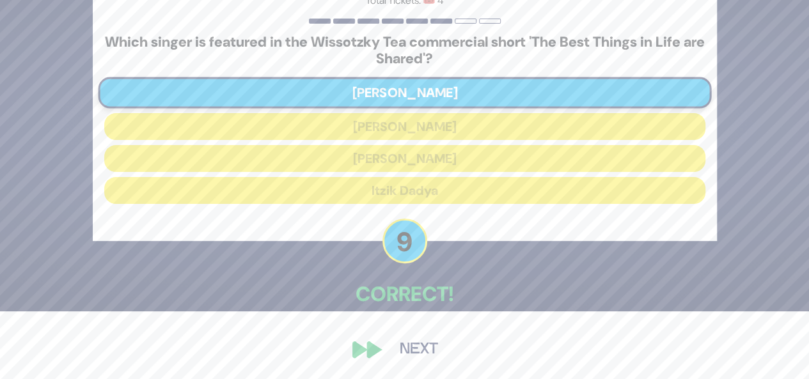
click at [413, 347] on button "Next" at bounding box center [419, 349] width 74 height 29
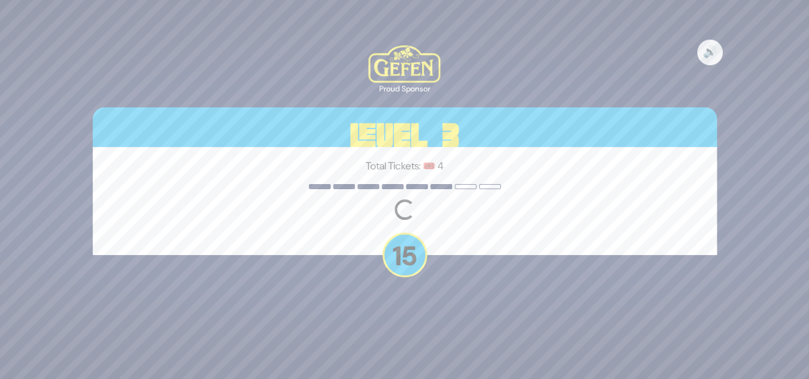
scroll to position [0, 0]
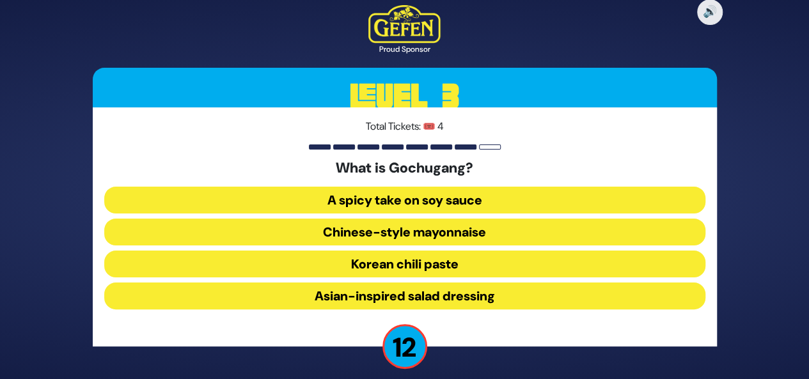
click at [444, 264] on button "Korean chili paste" at bounding box center [404, 264] width 601 height 27
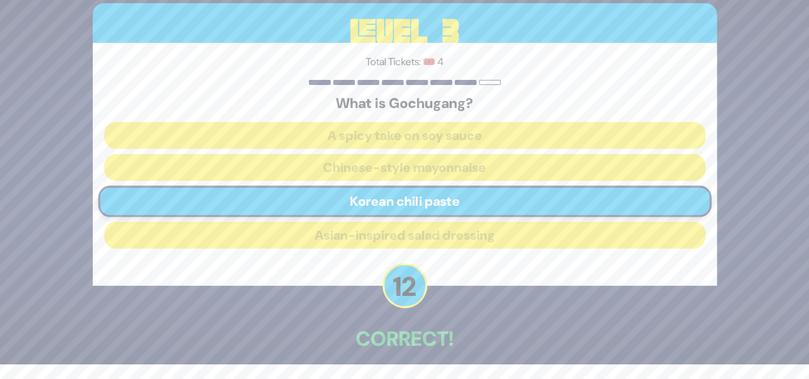
scroll to position [60, 0]
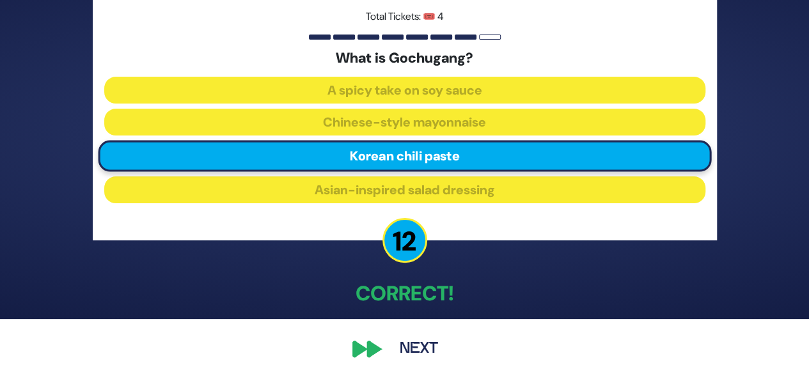
click at [413, 351] on button "Next" at bounding box center [419, 348] width 74 height 29
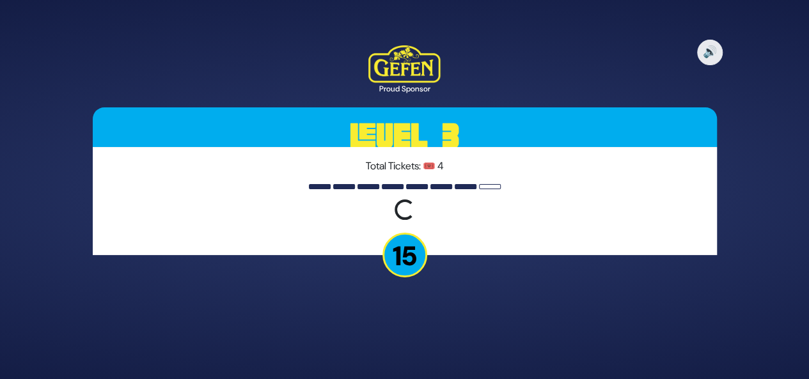
scroll to position [0, 0]
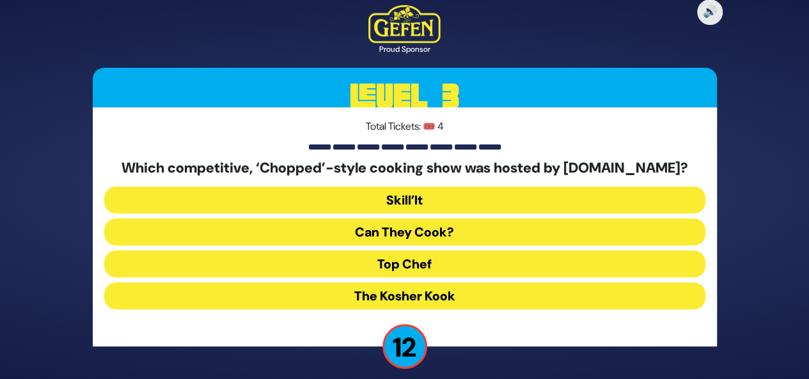
click at [480, 200] on button "Skill’It" at bounding box center [404, 200] width 601 height 27
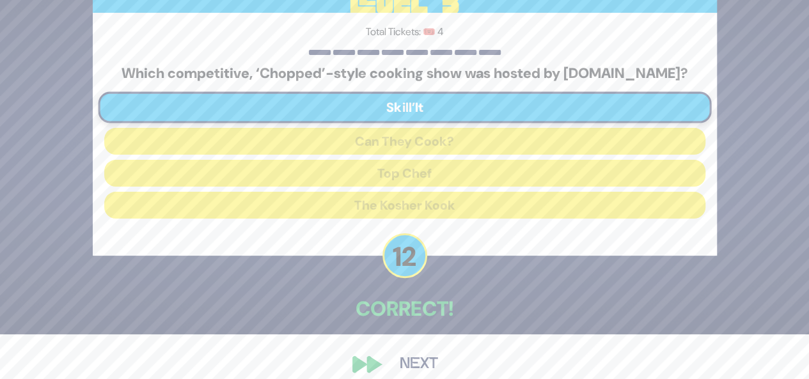
scroll to position [60, 0]
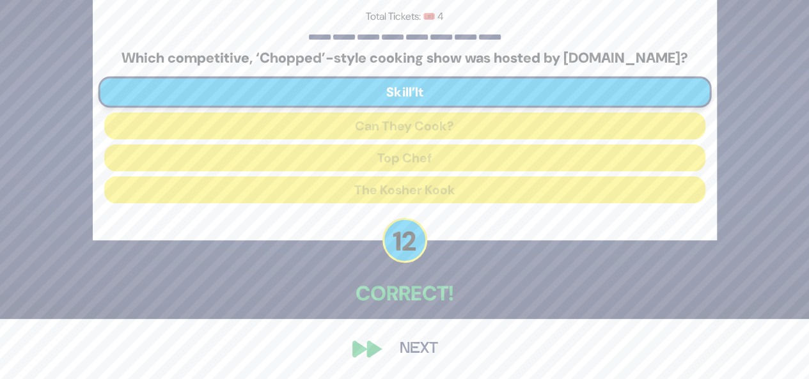
click at [426, 347] on button "Next" at bounding box center [419, 348] width 74 height 29
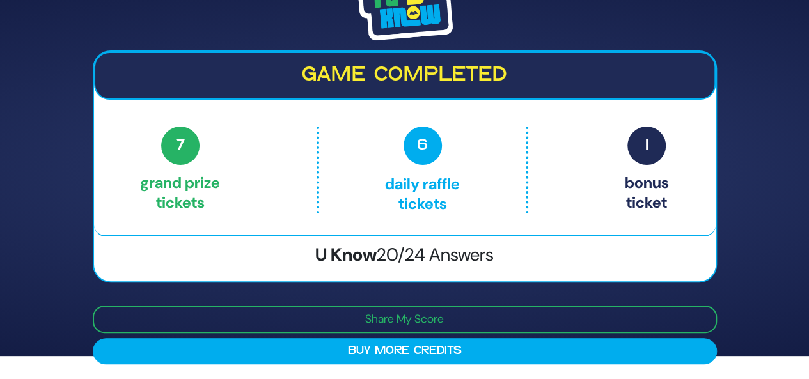
scroll to position [0, 0]
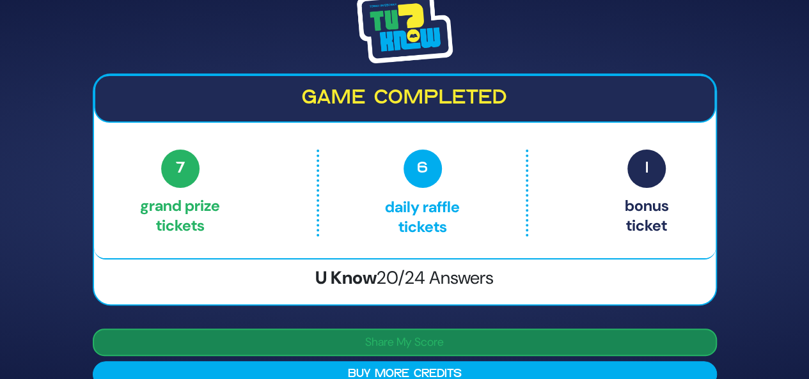
click at [472, 343] on button "Share My Score" at bounding box center [405, 342] width 624 height 27
